Goal: Information Seeking & Learning: Learn about a topic

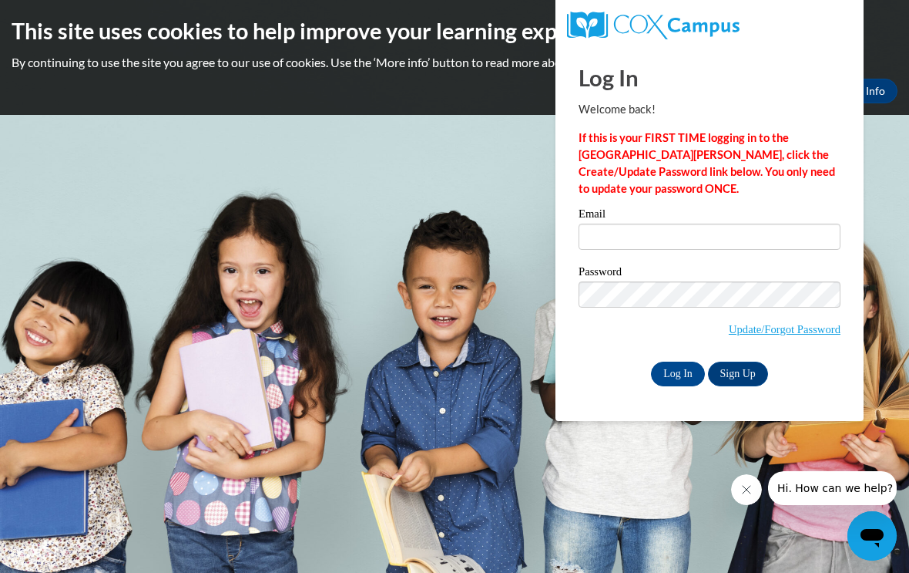
click at [744, 213] on label "Email" at bounding box center [710, 215] width 262 height 15
click at [744, 223] on input "Email" at bounding box center [710, 236] width 262 height 26
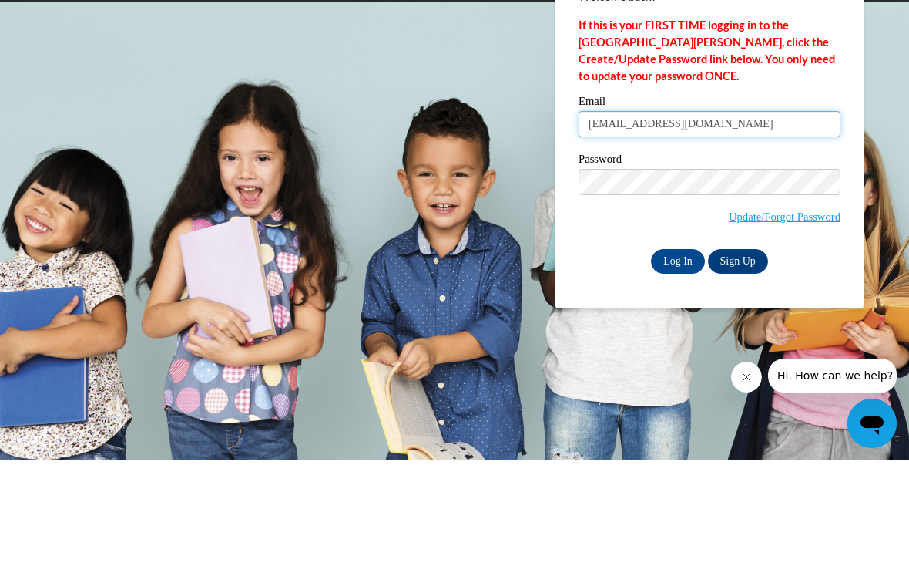
type input "juliepierre672@gmail.com"
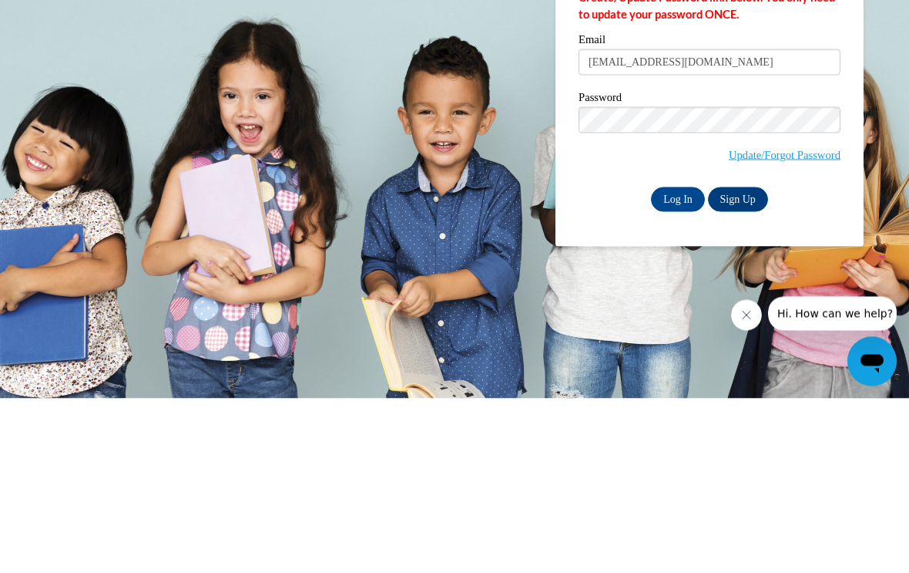
click at [666, 361] on input "Log In" at bounding box center [678, 373] width 54 height 25
click at [687, 378] on input "Log In" at bounding box center [678, 373] width 54 height 25
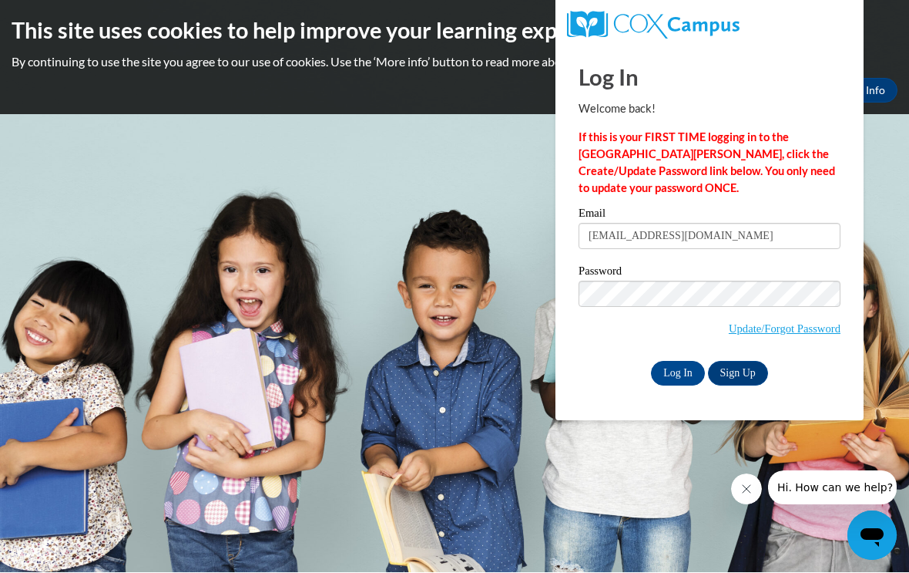
click at [676, 366] on input "Log In" at bounding box center [678, 373] width 54 height 25
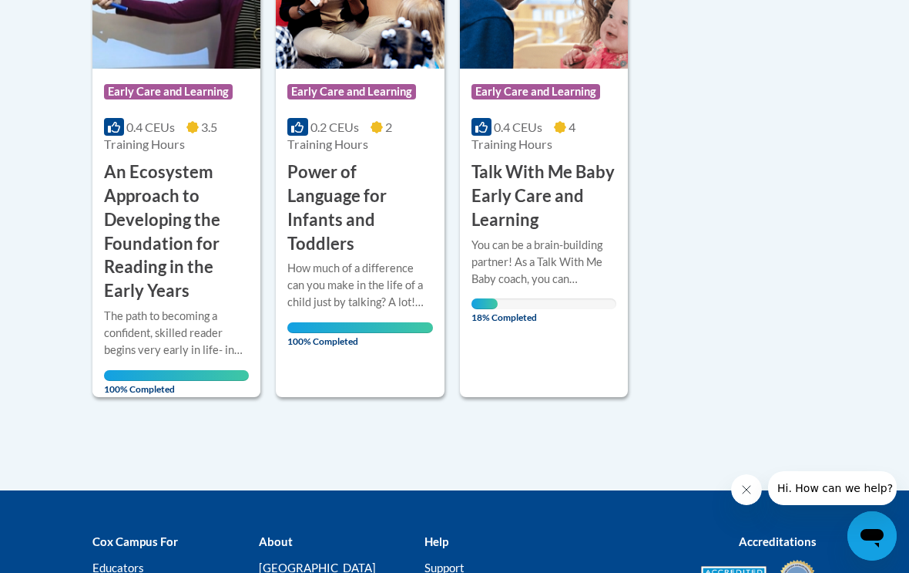
scroll to position [482, 0]
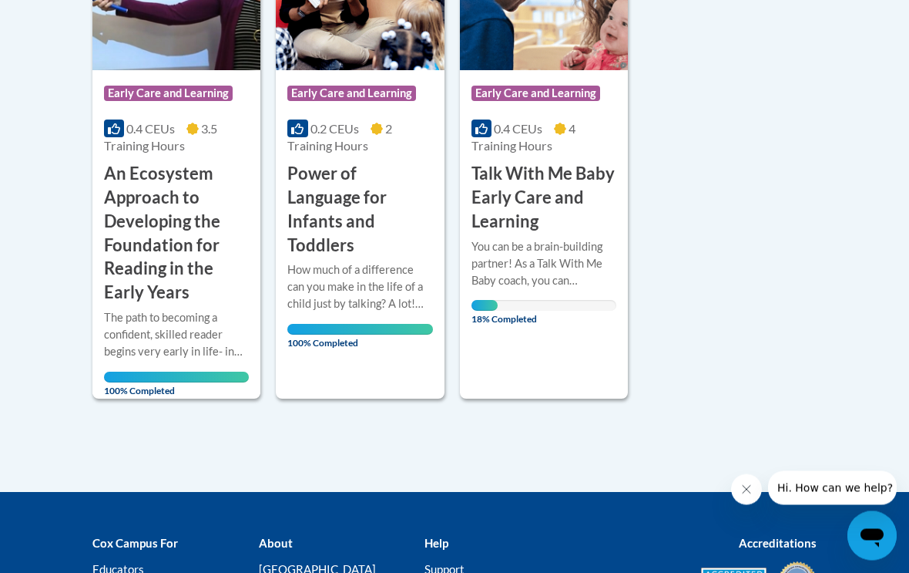
click at [581, 319] on div "More Info Open You can be a brain-building partner! As a Talk With Me Baby coac…" at bounding box center [544, 278] width 168 height 89
click at [563, 251] on div "You can be a brain-building partner! As a Talk With Me Baby coach, you can empo…" at bounding box center [544, 264] width 145 height 51
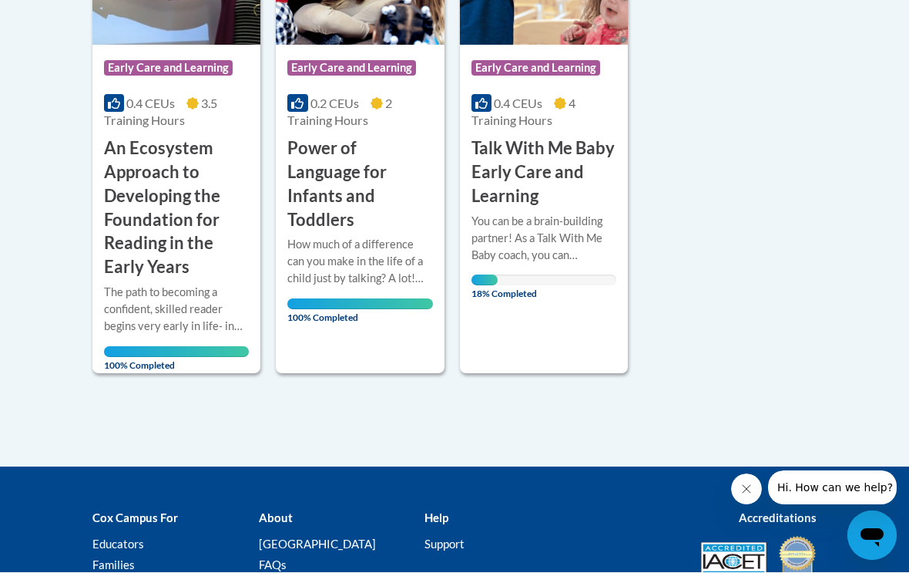
click at [565, 150] on h3 "Talk With Me Baby Early Care and Learning" at bounding box center [544, 172] width 145 height 71
click at [498, 296] on span "18% Completed" at bounding box center [485, 287] width 26 height 25
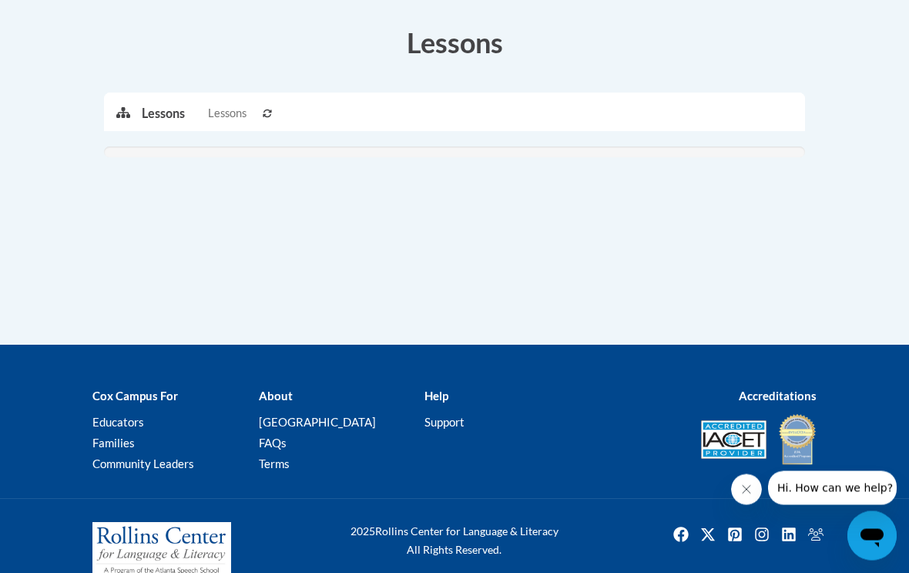
scroll to position [461, 0]
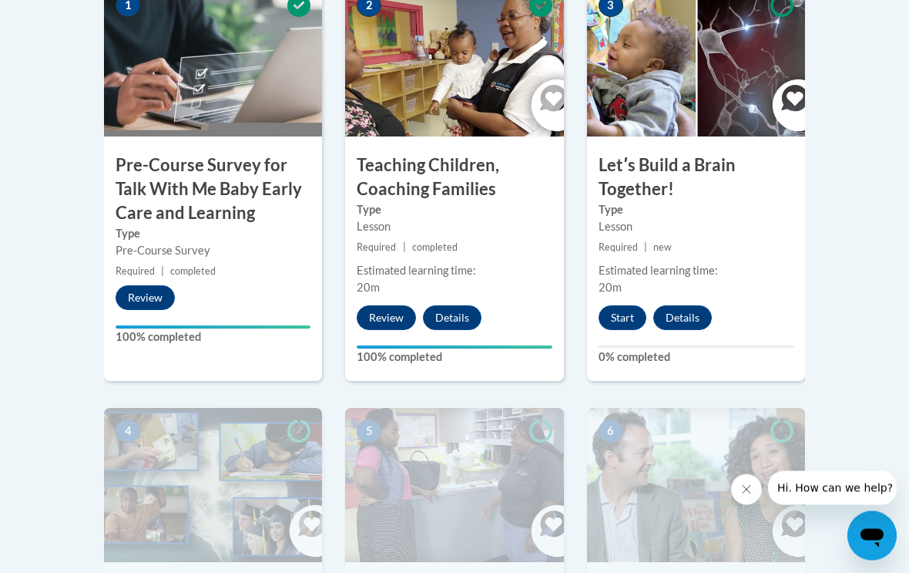
click at [631, 319] on button "Start" at bounding box center [623, 318] width 48 height 25
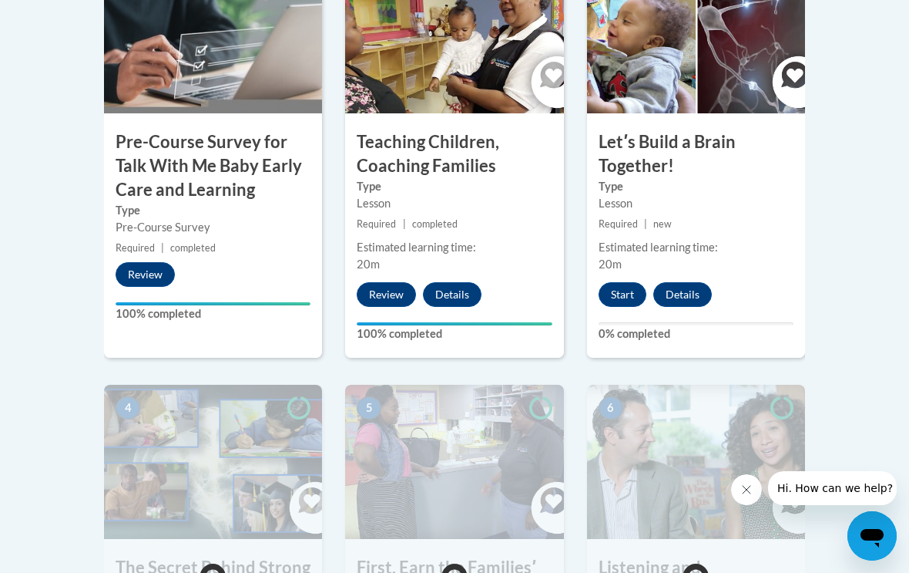
scroll to position [596, 0]
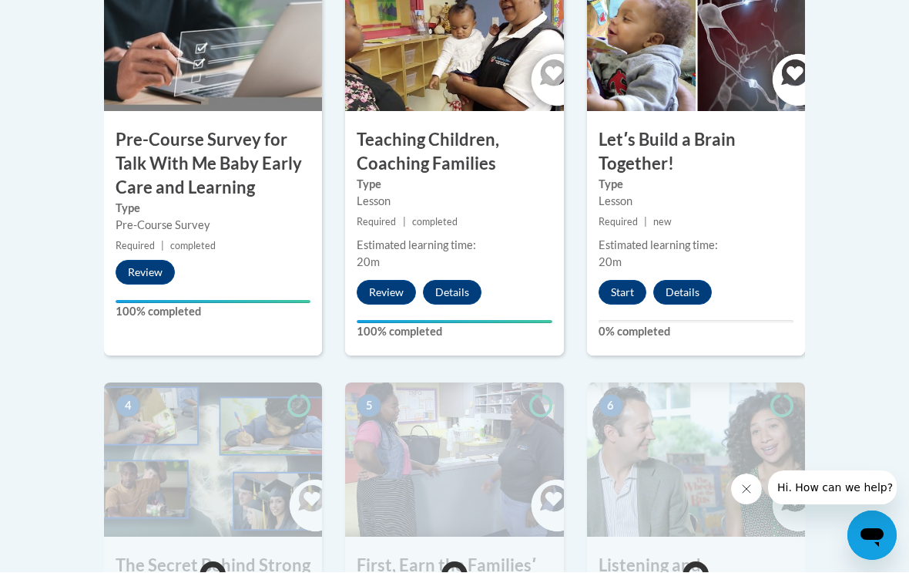
click at [625, 287] on button "Start" at bounding box center [623, 293] width 48 height 25
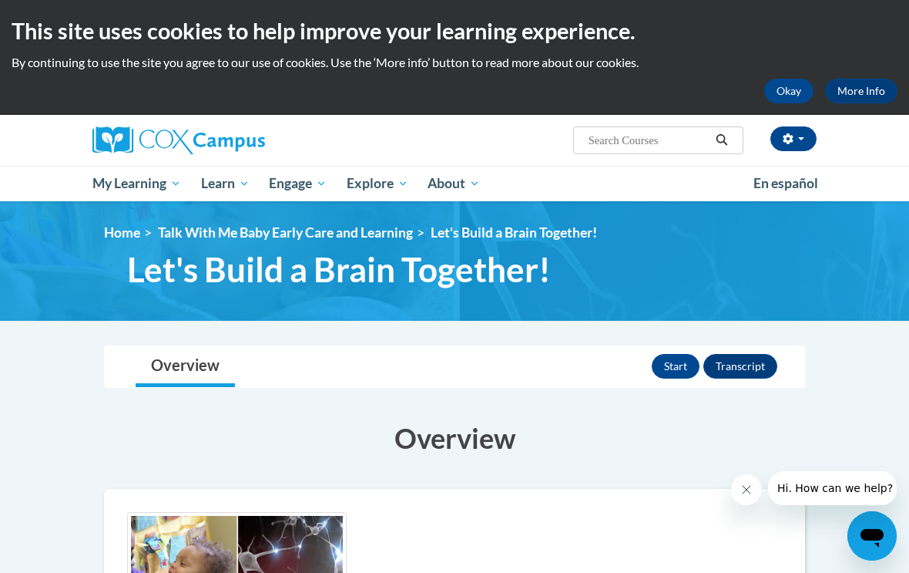
click at [670, 361] on button "Start" at bounding box center [676, 366] width 48 height 25
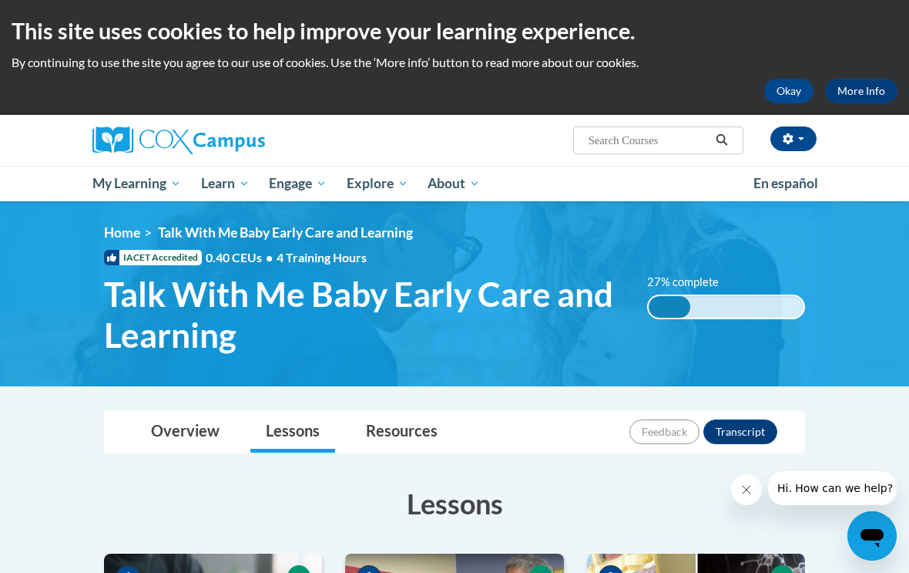
click at [0, 0] on span "My Course Progress" at bounding box center [0, 0] width 0 height 0
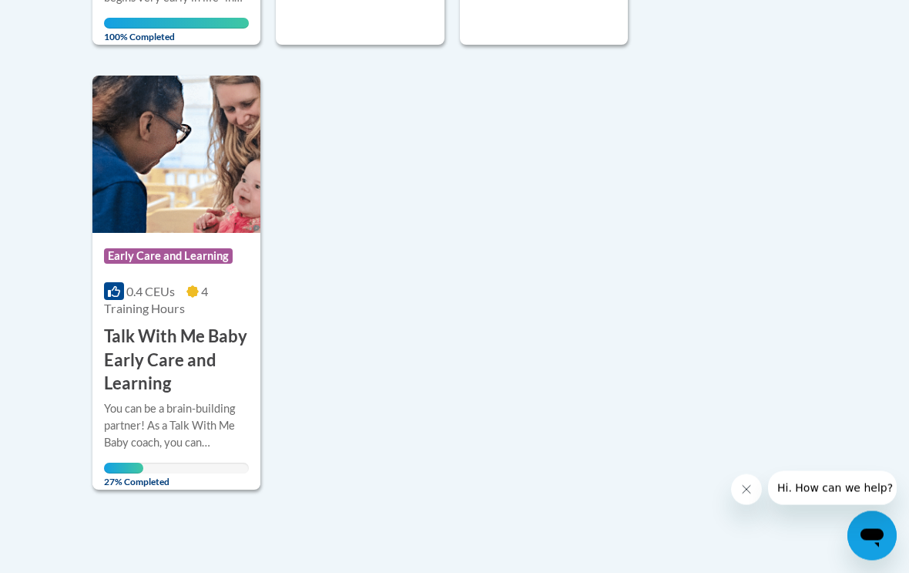
scroll to position [843, 0]
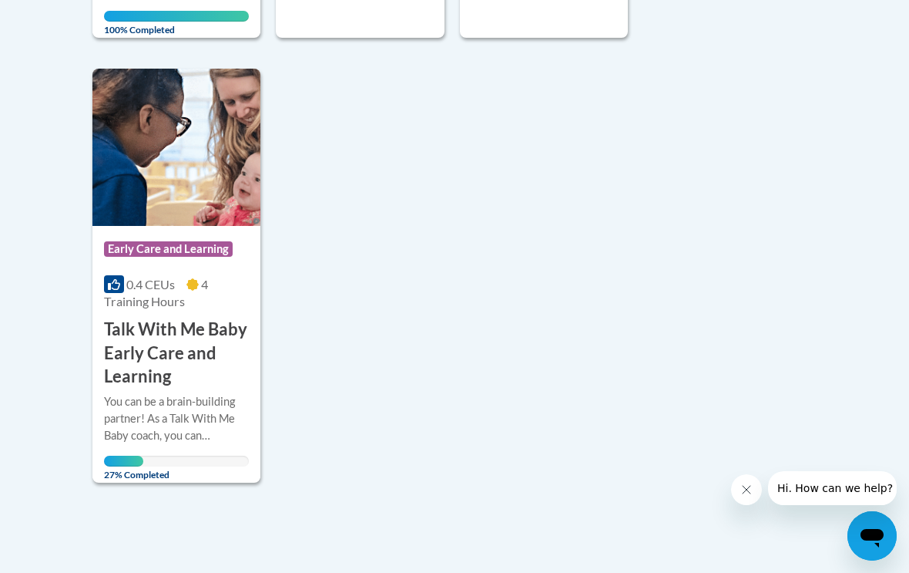
click at [193, 393] on div "You can be a brain-building partner! As a Talk With Me Baby coach, you can empo…" at bounding box center [176, 418] width 145 height 51
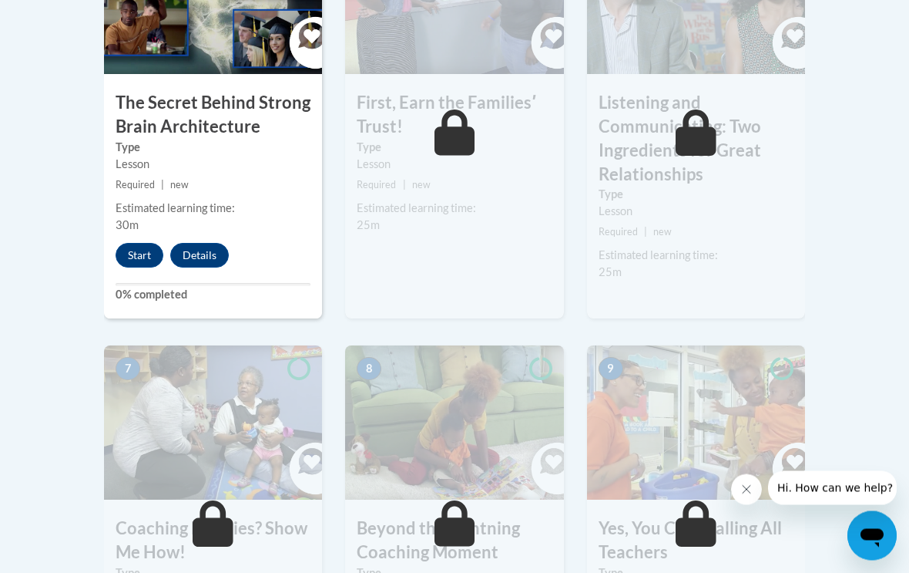
click at [126, 244] on button "Start" at bounding box center [140, 256] width 48 height 25
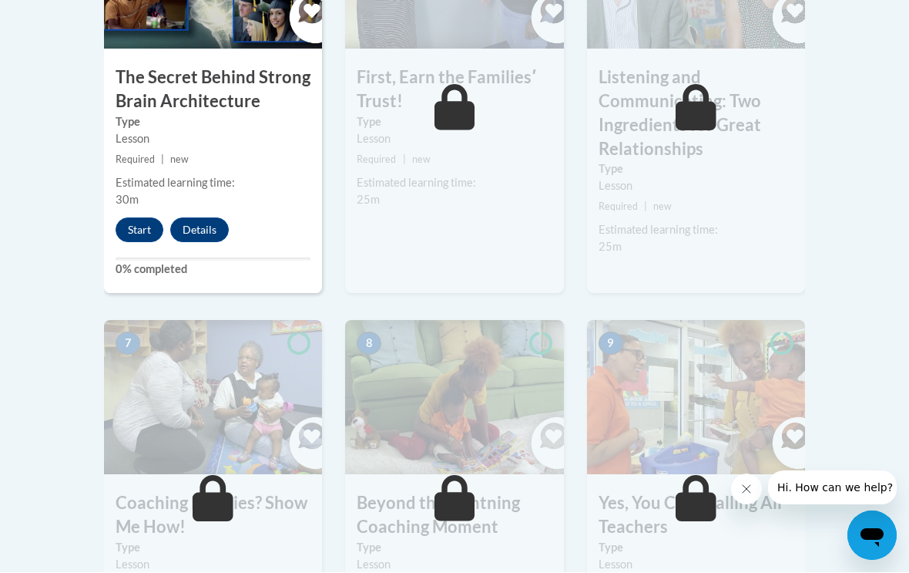
scroll to position [1084, 0]
click at [137, 228] on button "Start" at bounding box center [140, 229] width 48 height 25
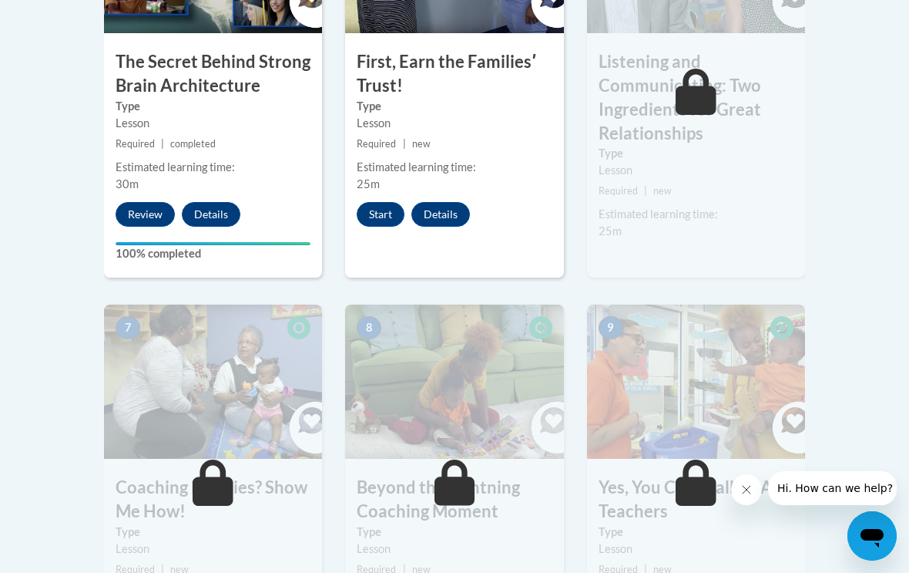
scroll to position [1098, 0]
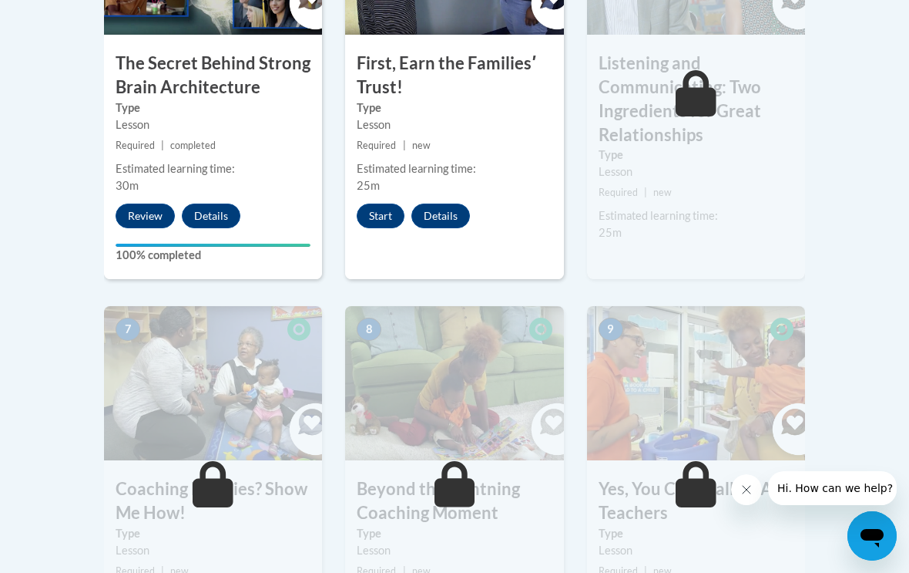
click at [382, 222] on button "Start" at bounding box center [381, 215] width 48 height 25
click at [379, 209] on button "Start" at bounding box center [381, 215] width 48 height 25
